Goal: Task Accomplishment & Management: Use online tool/utility

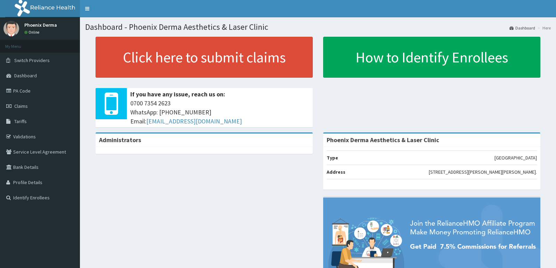
click at [32, 106] on link "Claims" at bounding box center [40, 106] width 80 height 15
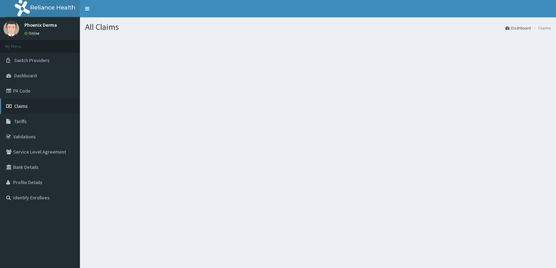
click at [27, 105] on span "Claims" at bounding box center [21, 106] width 14 height 6
click at [34, 104] on link "Claims" at bounding box center [40, 106] width 80 height 15
click at [34, 107] on link "Claims" at bounding box center [40, 106] width 80 height 15
click at [12, 108] on icon at bounding box center [9, 106] width 7 height 5
click at [28, 103] on link "Claims" at bounding box center [40, 106] width 80 height 15
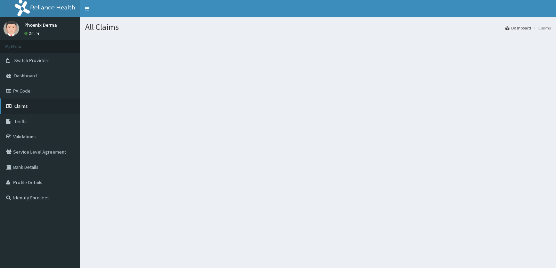
click at [28, 105] on link "Claims" at bounding box center [40, 106] width 80 height 15
